Goal: Information Seeking & Learning: Learn about a topic

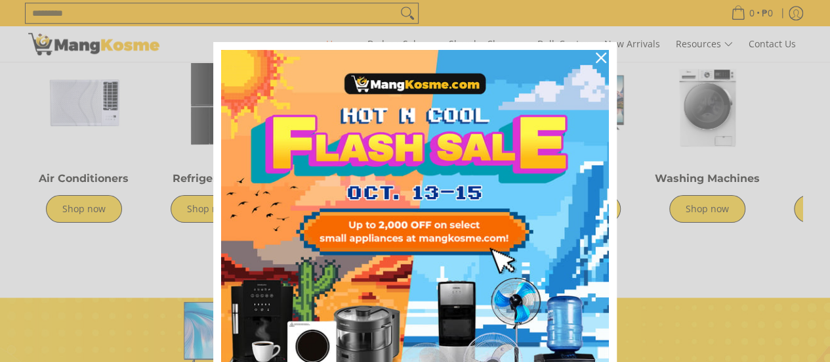
scroll to position [0, 522]
click at [198, 140] on div "Marketing offer form" at bounding box center [415, 181] width 830 height 362
click at [596, 56] on icon "close icon" at bounding box center [601, 58] width 11 height 11
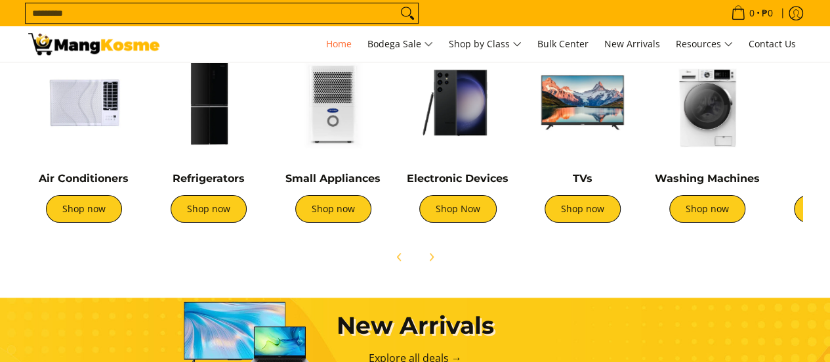
click at [223, 122] on img at bounding box center [209, 103] width 112 height 112
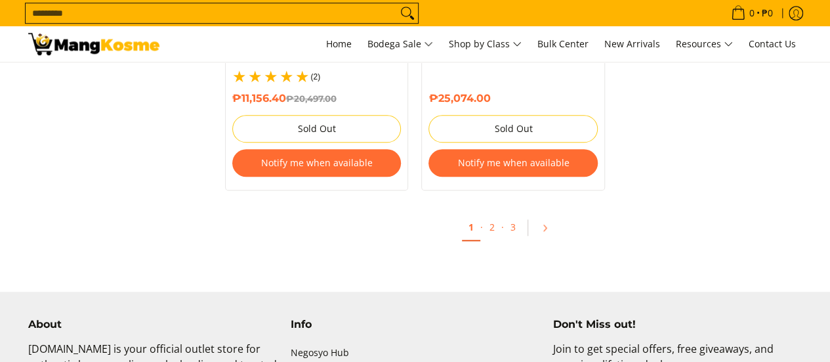
scroll to position [3019, 0]
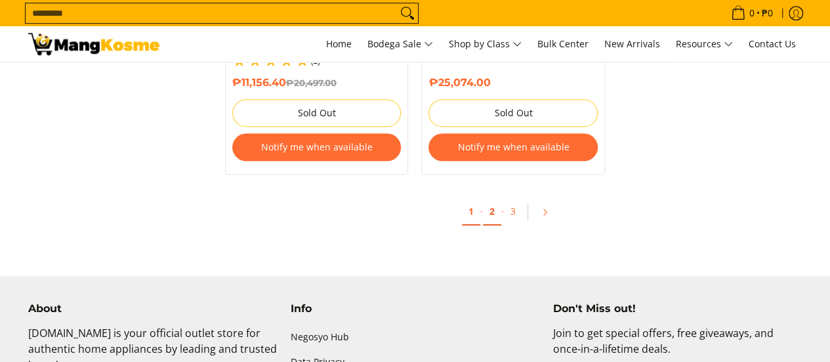
click at [492, 198] on link "2" at bounding box center [492, 211] width 18 height 27
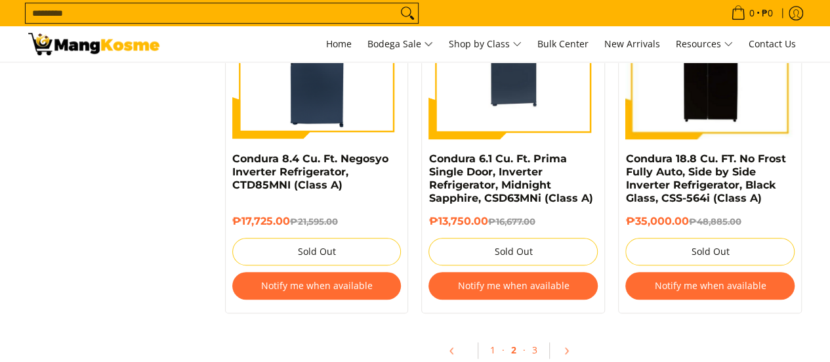
scroll to position [2953, 0]
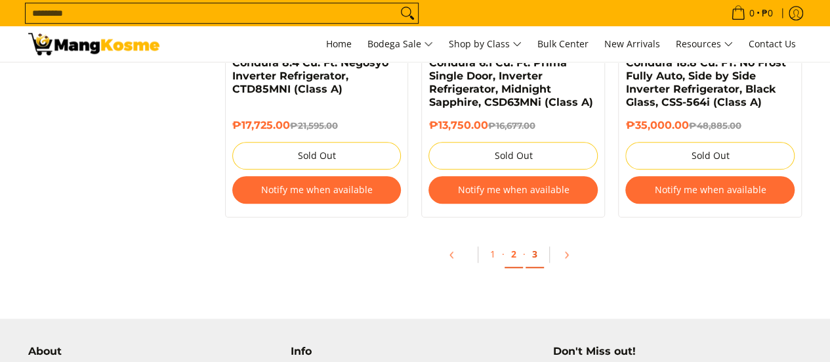
click at [538, 264] on link "3" at bounding box center [535, 254] width 18 height 27
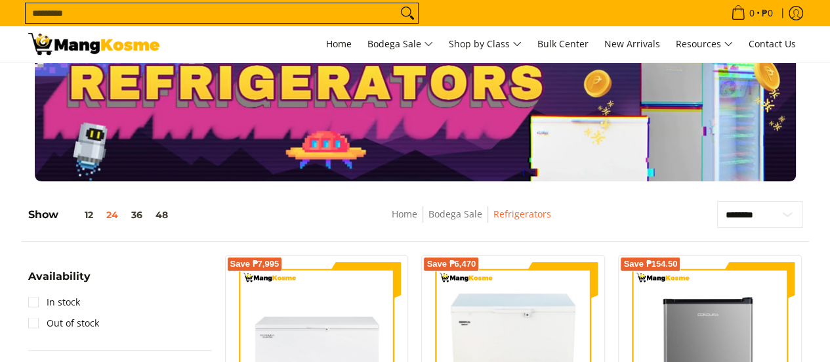
scroll to position [131, 0]
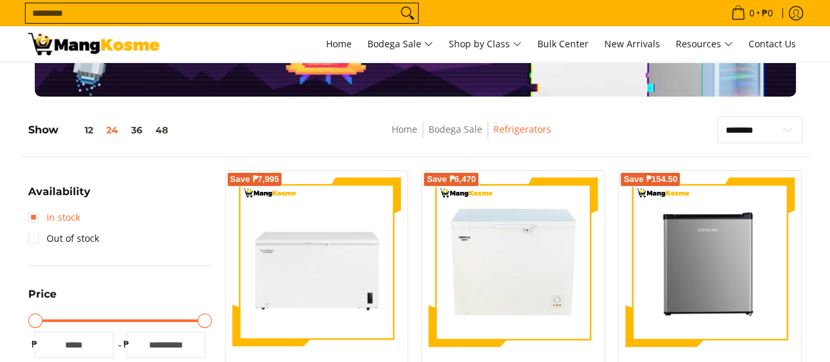
click at [65, 215] on link "In stock" at bounding box center [54, 217] width 52 height 21
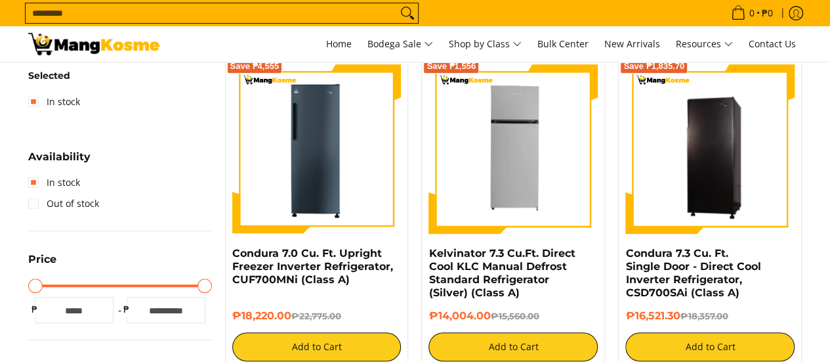
scroll to position [250, 0]
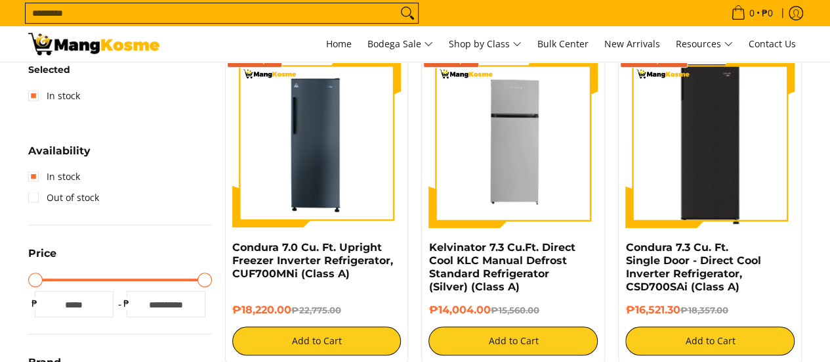
click at [667, 138] on img at bounding box center [709, 142] width 169 height 169
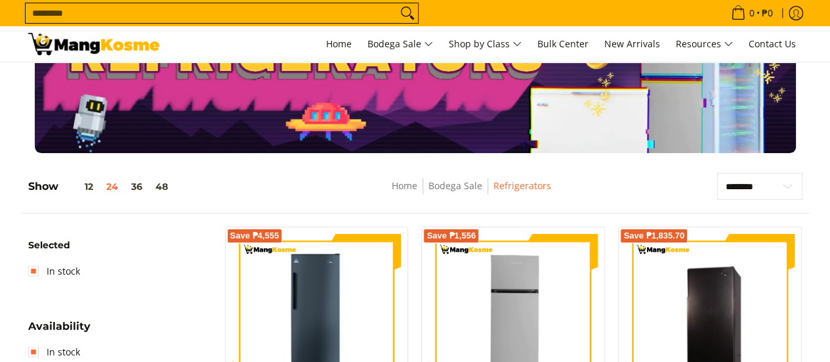
scroll to position [131, 0]
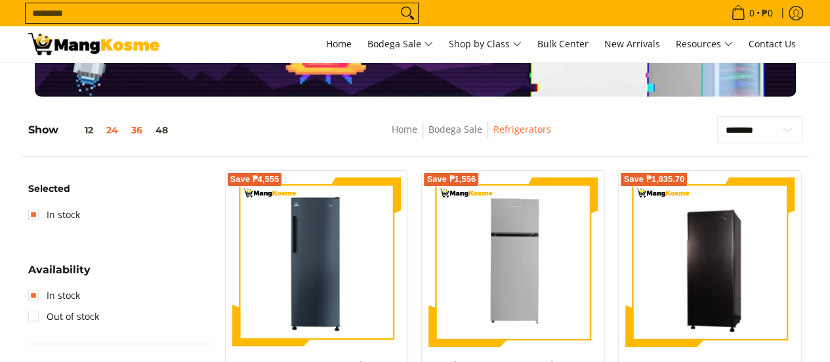
click at [125, 129] on button "36" at bounding box center [137, 130] width 24 height 11
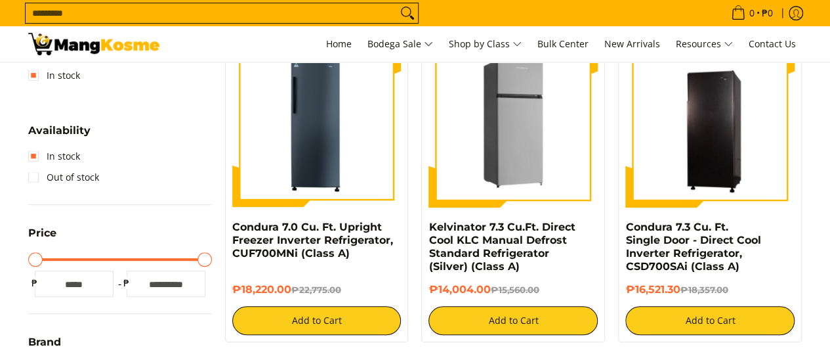
scroll to position [250, 0]
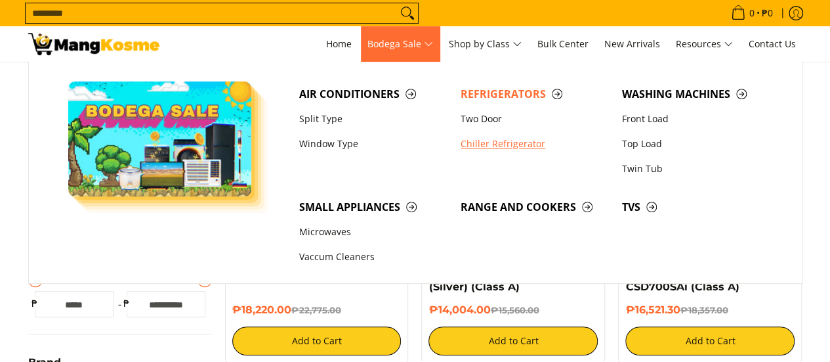
click at [494, 143] on link "Chiller Refrigerator" at bounding box center [534, 143] width 161 height 25
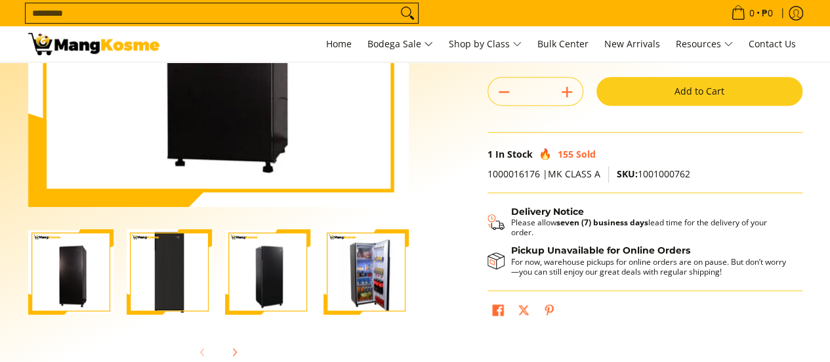
scroll to position [328, 0]
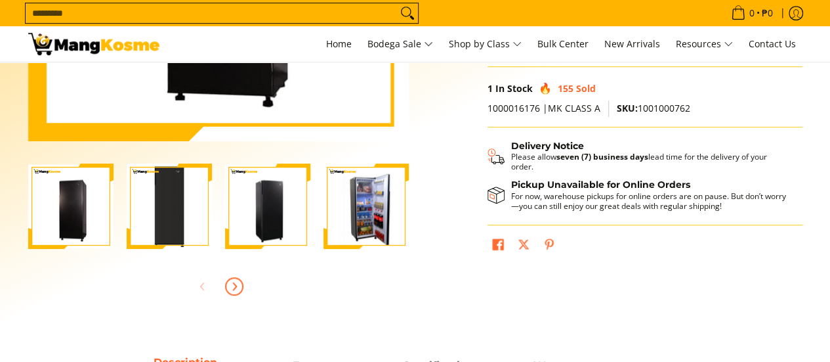
click at [240, 287] on span "Next" at bounding box center [234, 286] width 16 height 16
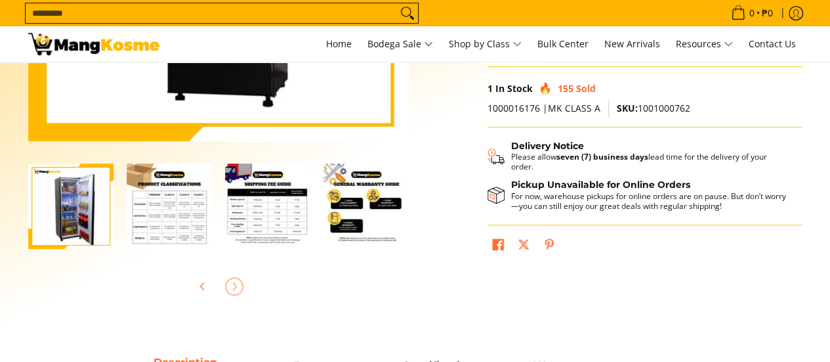
click at [175, 201] on img "Condura 7.3 Cu. Ft. Single Door - Direct Cool Inverter Refrigerator, CSD700SAi …" at bounding box center [169, 205] width 85 height 85
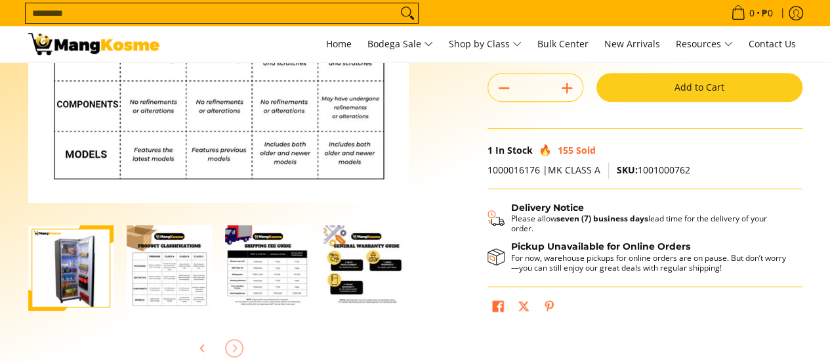
scroll to position [263, 0]
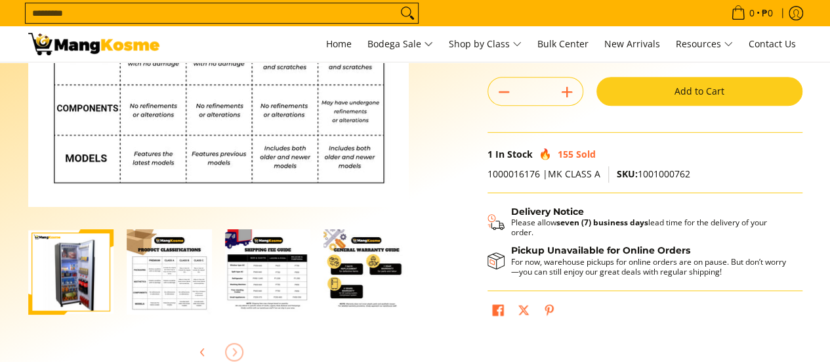
click at [369, 276] on img "Condura 7.3 Cu. Ft. Single Door - Direct Cool Inverter Refrigerator, CSD700SAi …" at bounding box center [366, 271] width 85 height 85
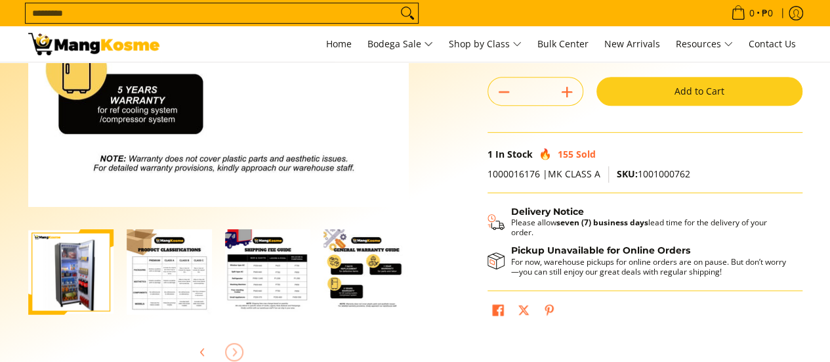
click at [312, 276] on div at bounding box center [268, 272] width 98 height 102
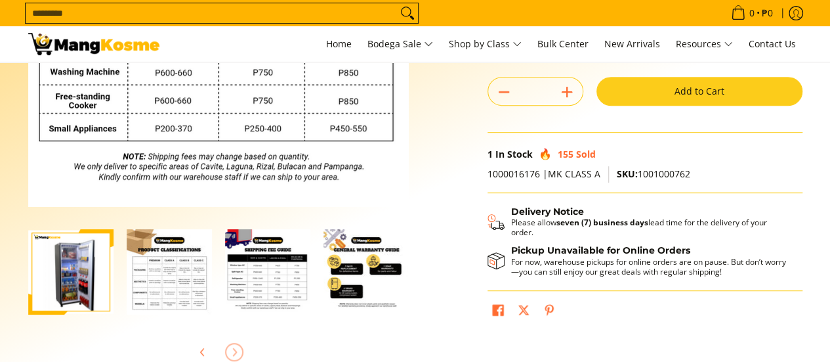
click at [201, 280] on img "Condura 7.3 Cu. Ft. Single Door - Direct Cool Inverter Refrigerator, CSD700SAi …" at bounding box center [169, 271] width 85 height 85
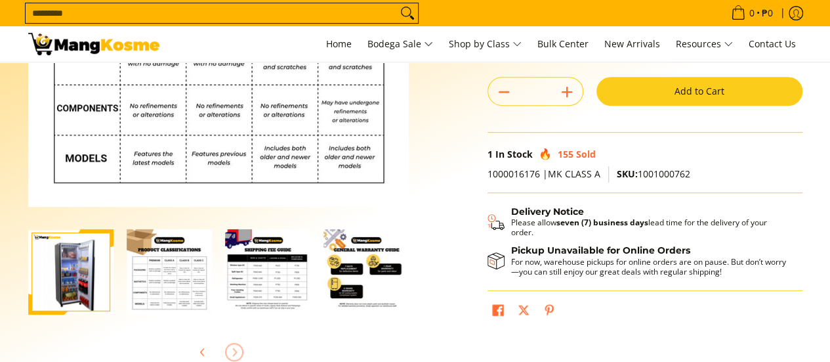
click at [280, 285] on img "Condura 7.3 Cu. Ft. Single Door - Direct Cool Inverter Refrigerator, CSD700SAi …" at bounding box center [267, 271] width 85 height 85
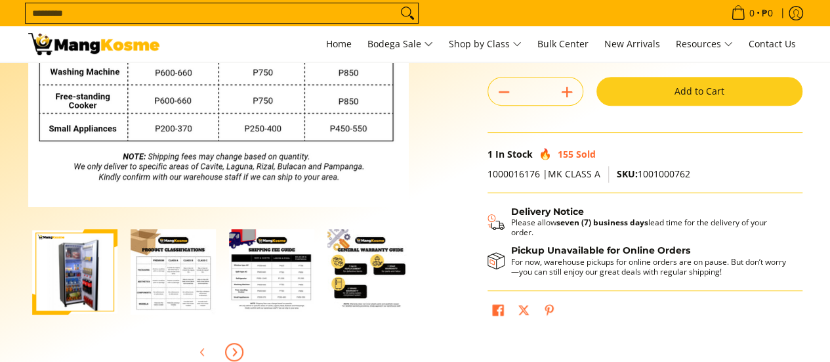
click at [360, 260] on img "Condura 7.3 Cu. Ft. Single Door - Direct Cool Inverter Refrigerator, CSD700SAi …" at bounding box center [369, 271] width 85 height 85
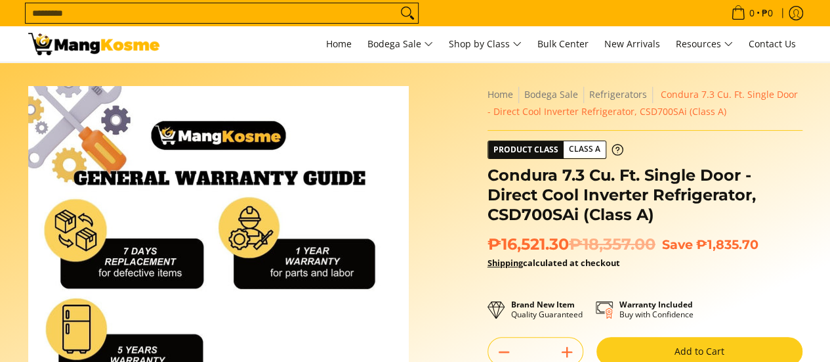
scroll to position [0, 0]
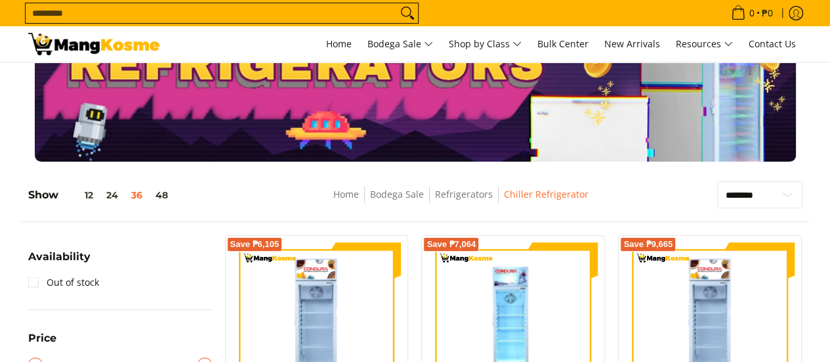
scroll to position [66, 0]
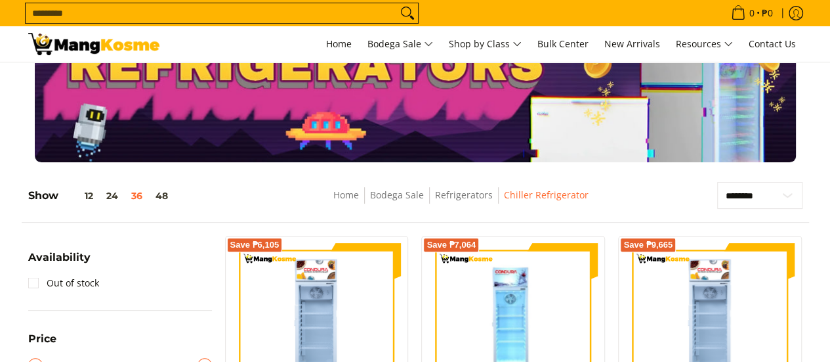
click at [56, 43] on img at bounding box center [93, 44] width 131 height 22
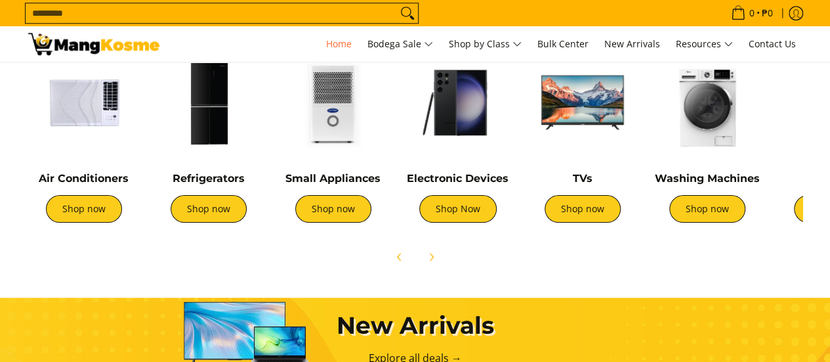
scroll to position [0, 522]
click at [431, 257] on icon "Next" at bounding box center [431, 256] width 3 height 7
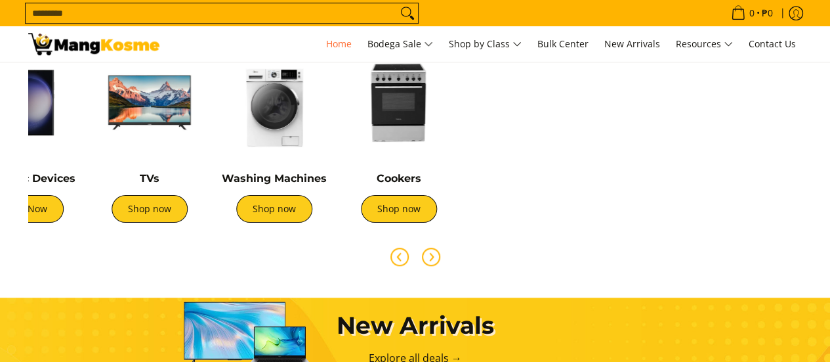
scroll to position [0, 437]
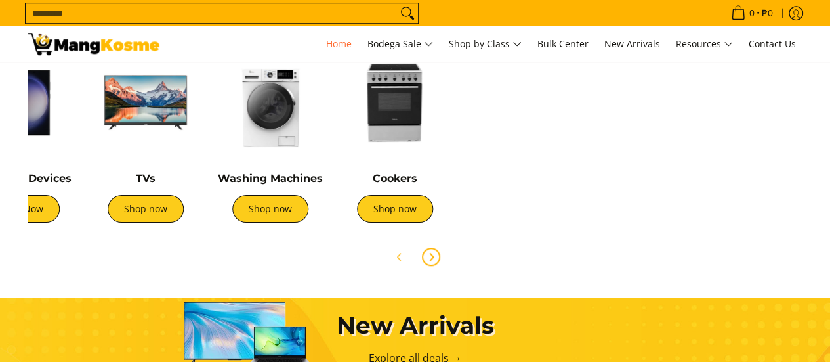
click at [272, 135] on img at bounding box center [271, 103] width 112 height 112
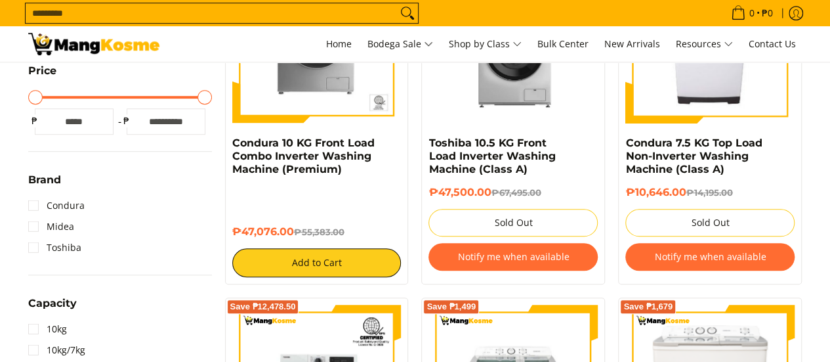
scroll to position [197, 0]
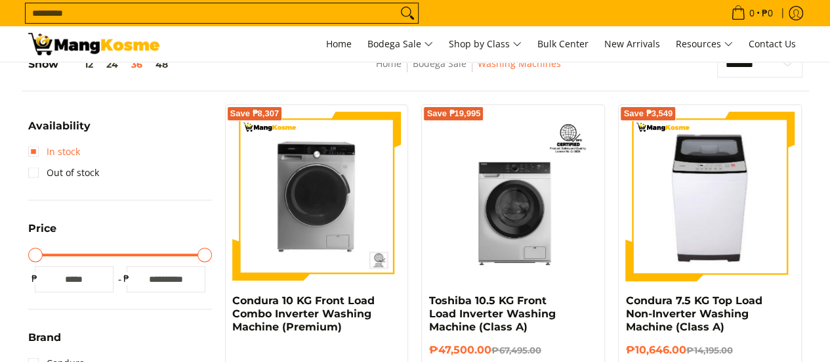
click at [70, 152] on link "In stock" at bounding box center [54, 151] width 52 height 21
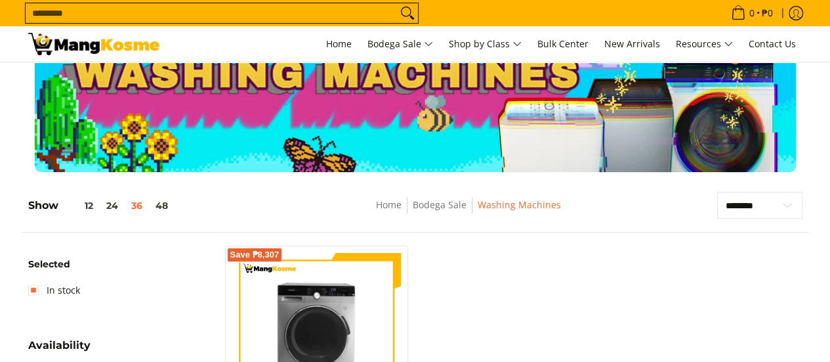
scroll to position [53, 0]
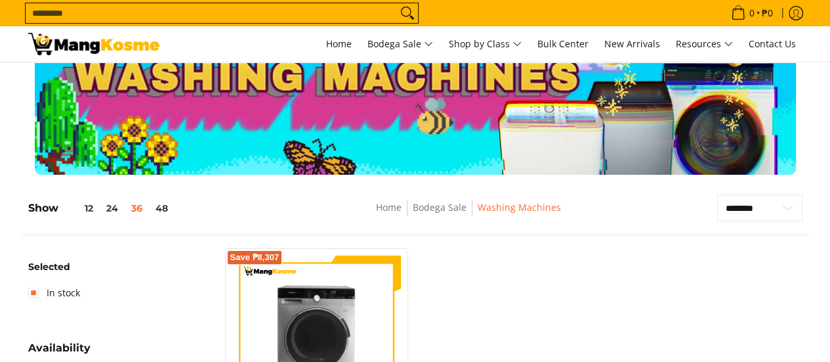
click at [68, 43] on img at bounding box center [93, 44] width 131 height 22
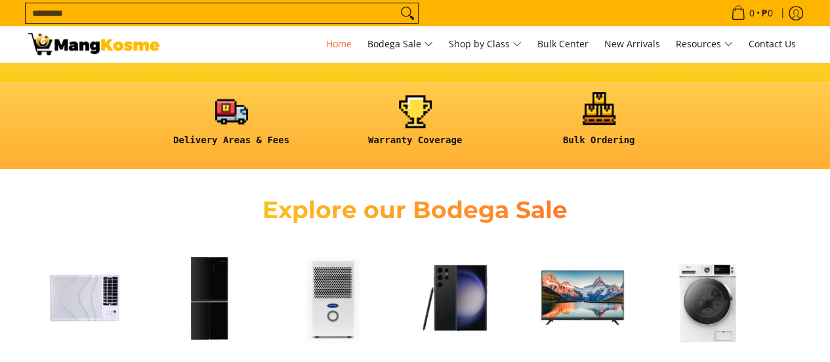
scroll to position [328, 0]
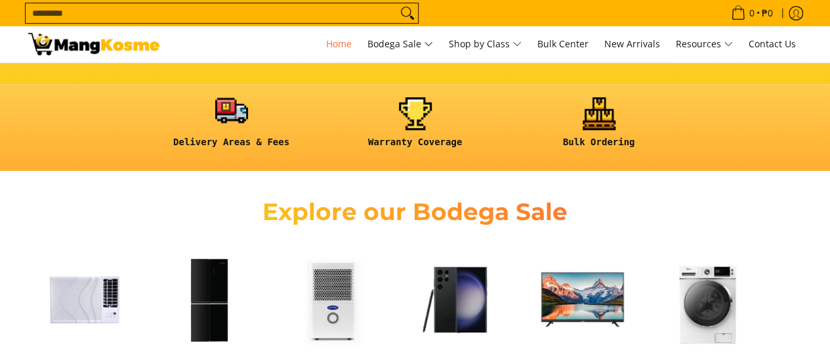
click at [218, 120] on link at bounding box center [231, 127] width 171 height 61
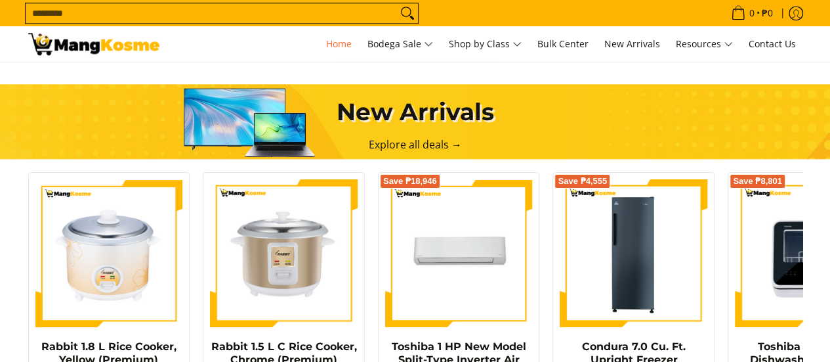
scroll to position [722, 0]
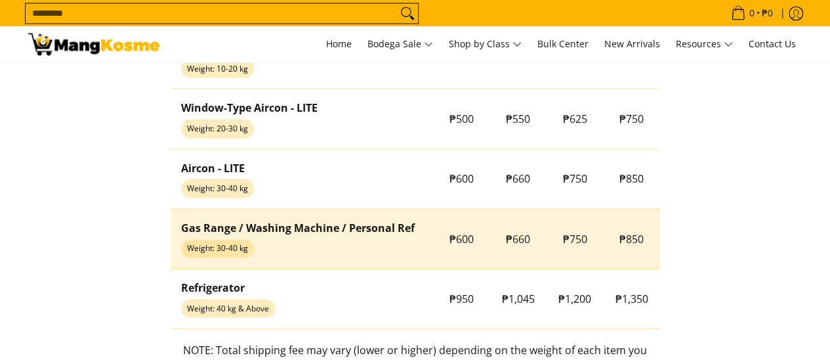
scroll to position [1247, 0]
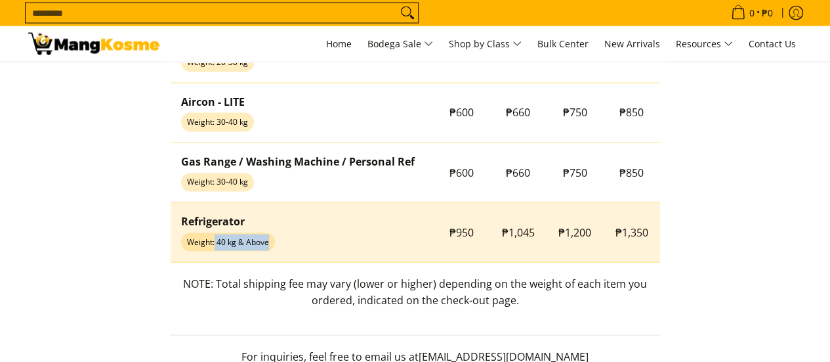
drag, startPoint x: 215, startPoint y: 240, endPoint x: 294, endPoint y: 234, distance: 78.9
click at [281, 234] on td "Refrigerator Weight: 40 kg & Above" at bounding box center [302, 233] width 263 height 60
click at [343, 232] on td "Refrigerator Weight: 40 kg & Above" at bounding box center [302, 233] width 263 height 60
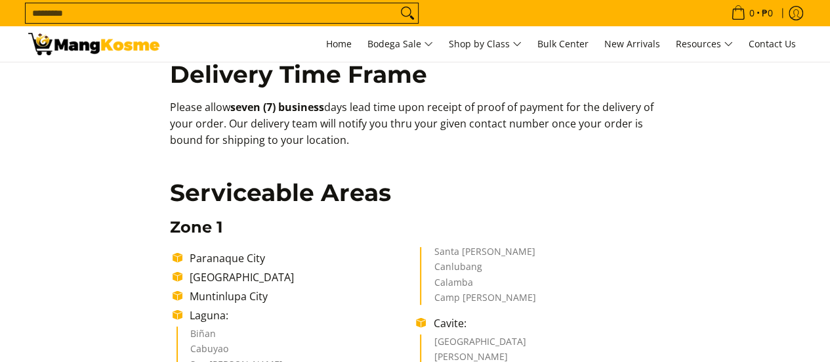
scroll to position [0, 0]
